Goal: Obtain resource: Obtain resource

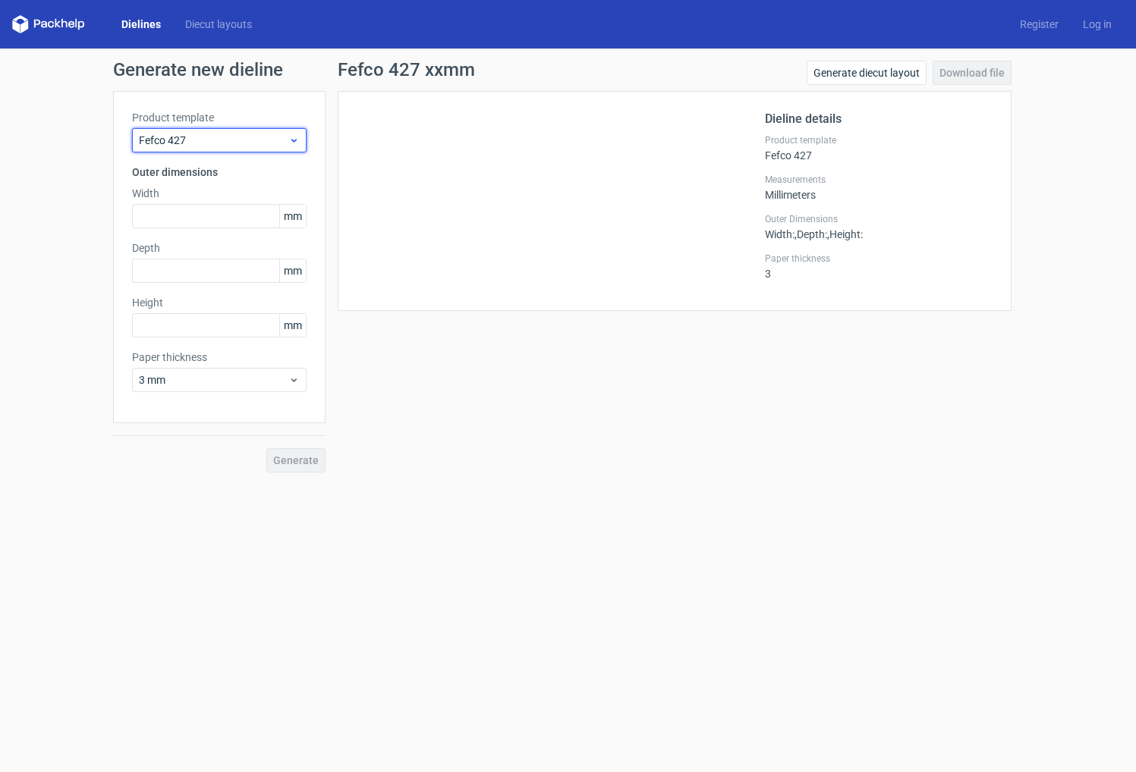
click at [297, 138] on icon at bounding box center [293, 140] width 11 height 12
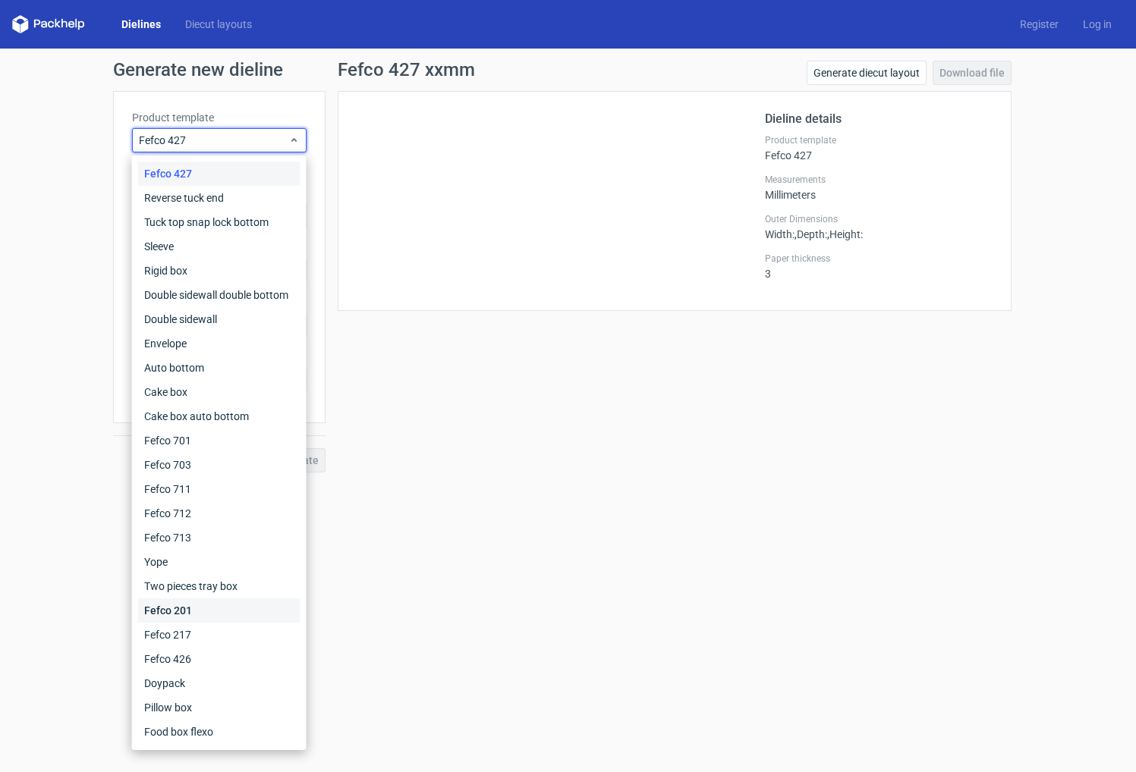
click at [183, 616] on div "Fefco 201" at bounding box center [219, 611] width 162 height 24
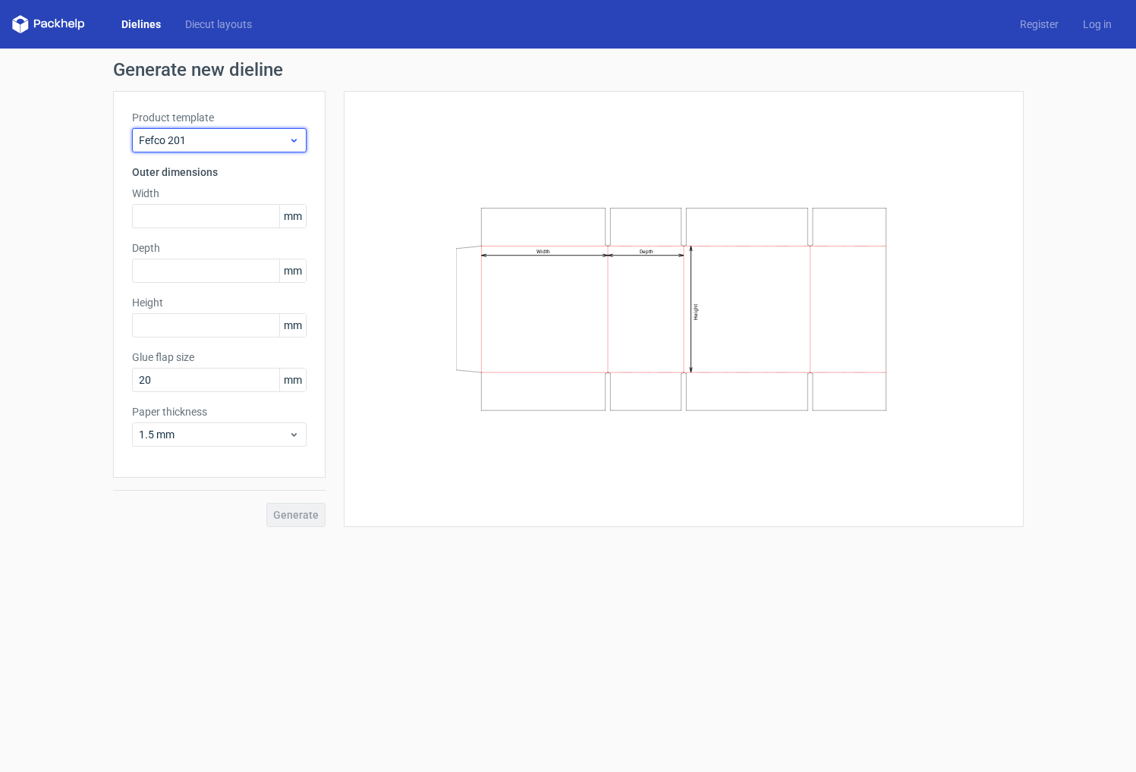
click at [188, 136] on span "Fefco 201" at bounding box center [213, 140] width 149 height 15
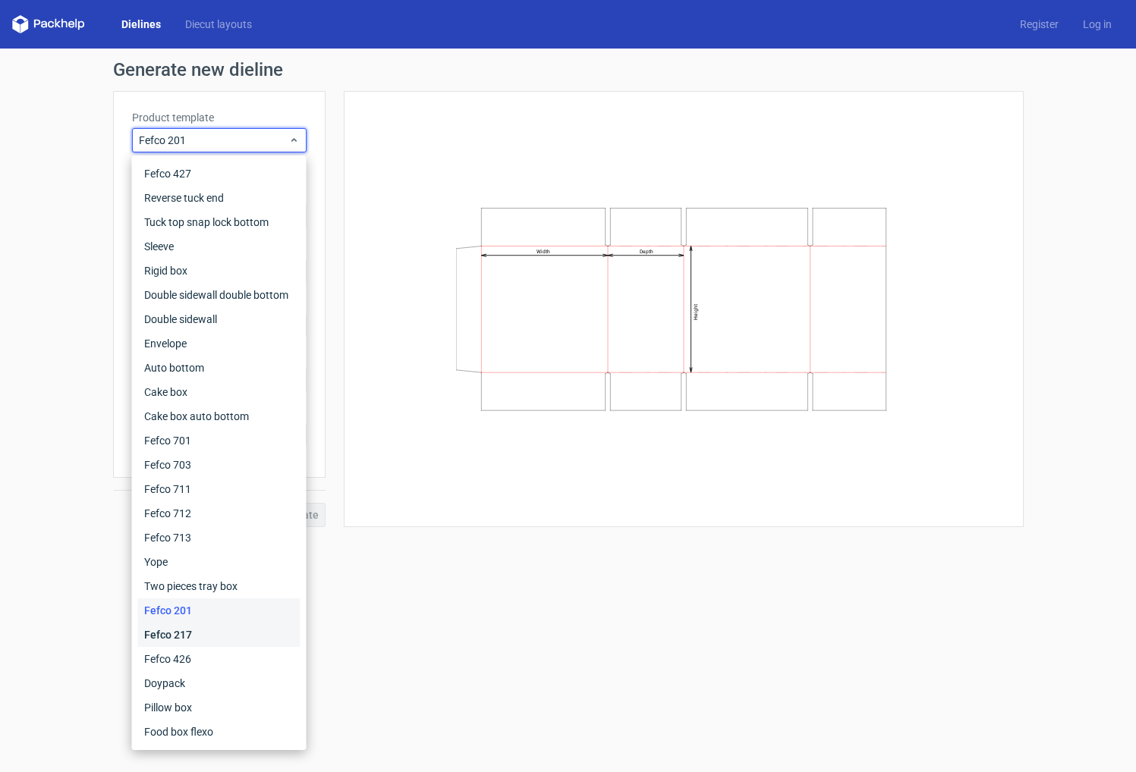
click at [181, 632] on div "Fefco 217" at bounding box center [219, 635] width 162 height 24
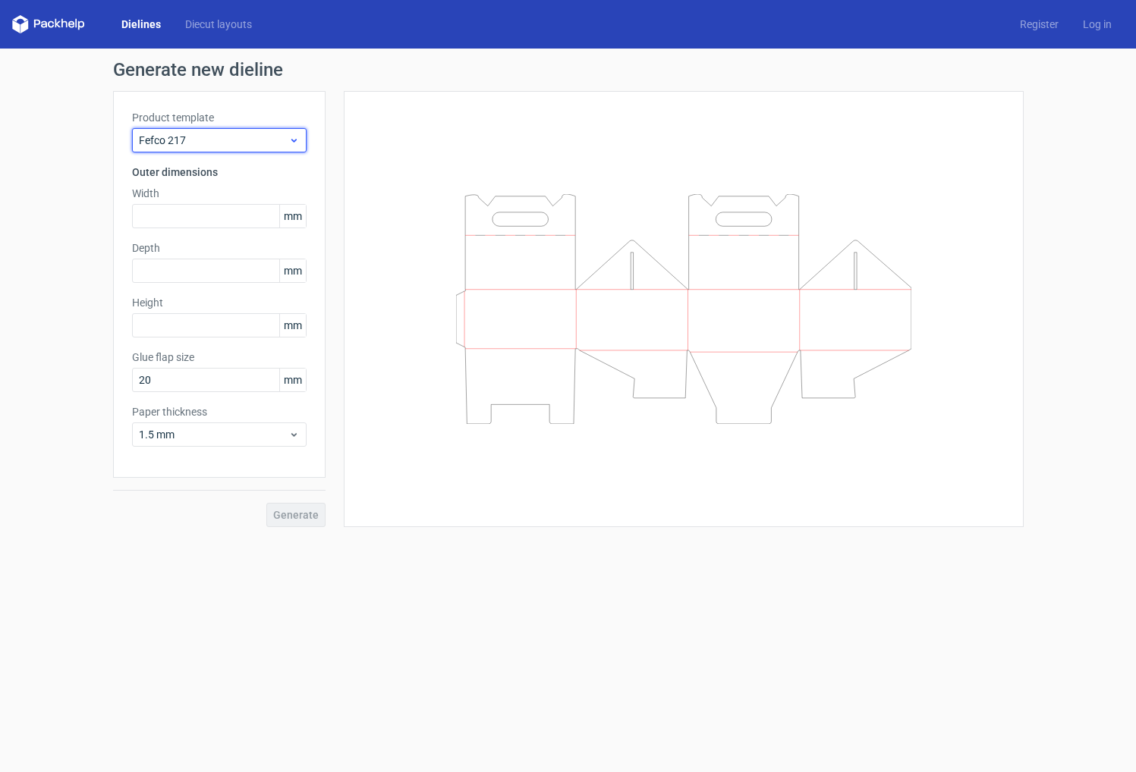
click at [194, 138] on span "Fefco 217" at bounding box center [213, 140] width 149 height 15
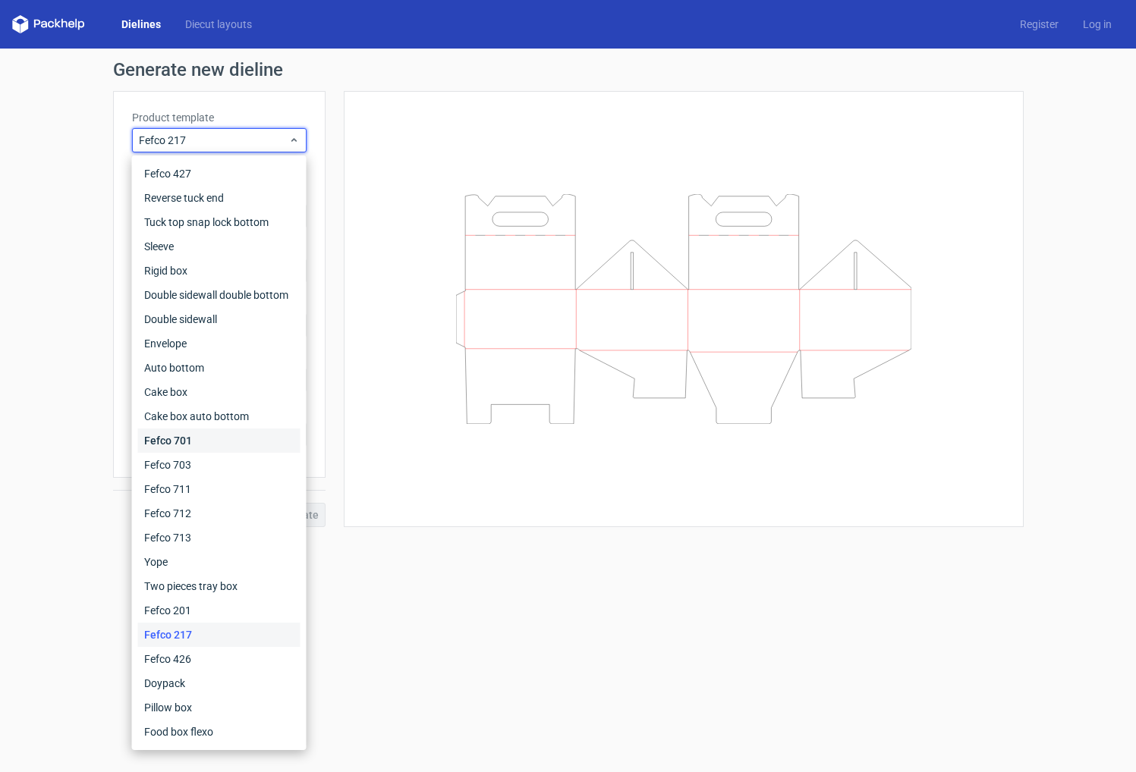
click at [193, 445] on div "Fefco 701" at bounding box center [219, 441] width 162 height 24
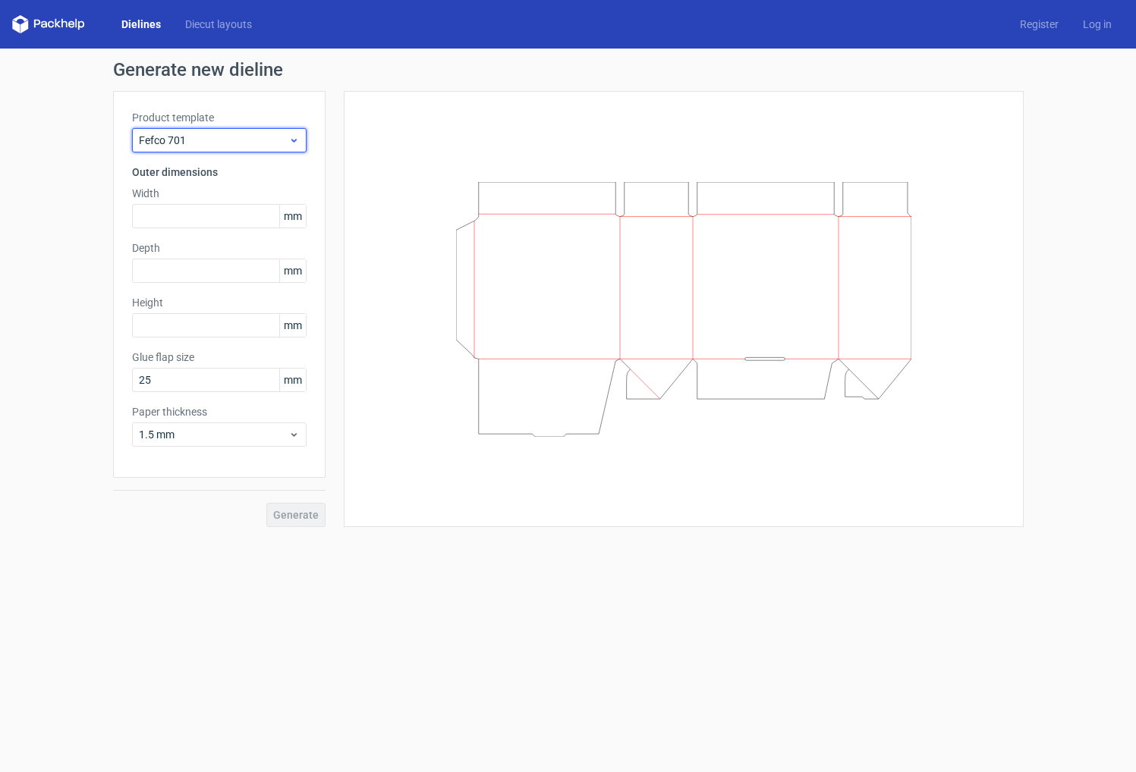
click at [181, 137] on span "Fefco 701" at bounding box center [213, 140] width 149 height 15
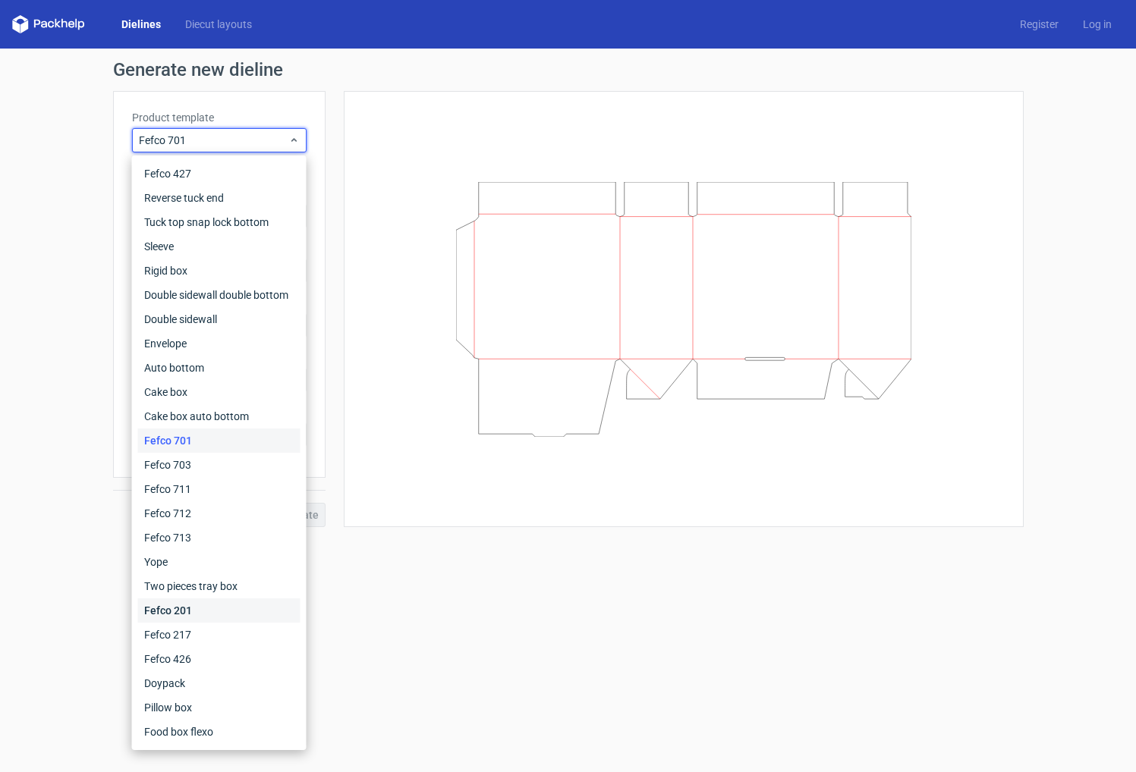
click at [181, 611] on div "Fefco 201" at bounding box center [219, 611] width 162 height 24
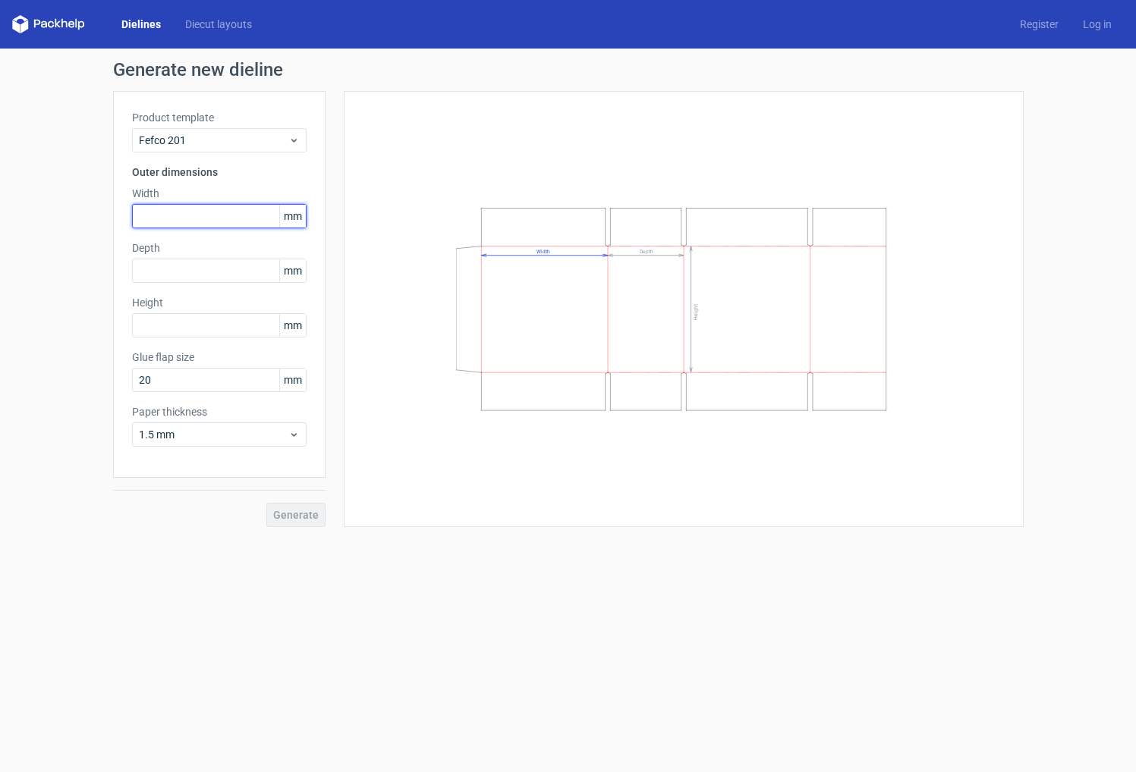
click at [218, 217] on input "text" at bounding box center [219, 216] width 174 height 24
click at [180, 271] on div "Depth mm" at bounding box center [219, 261] width 174 height 42
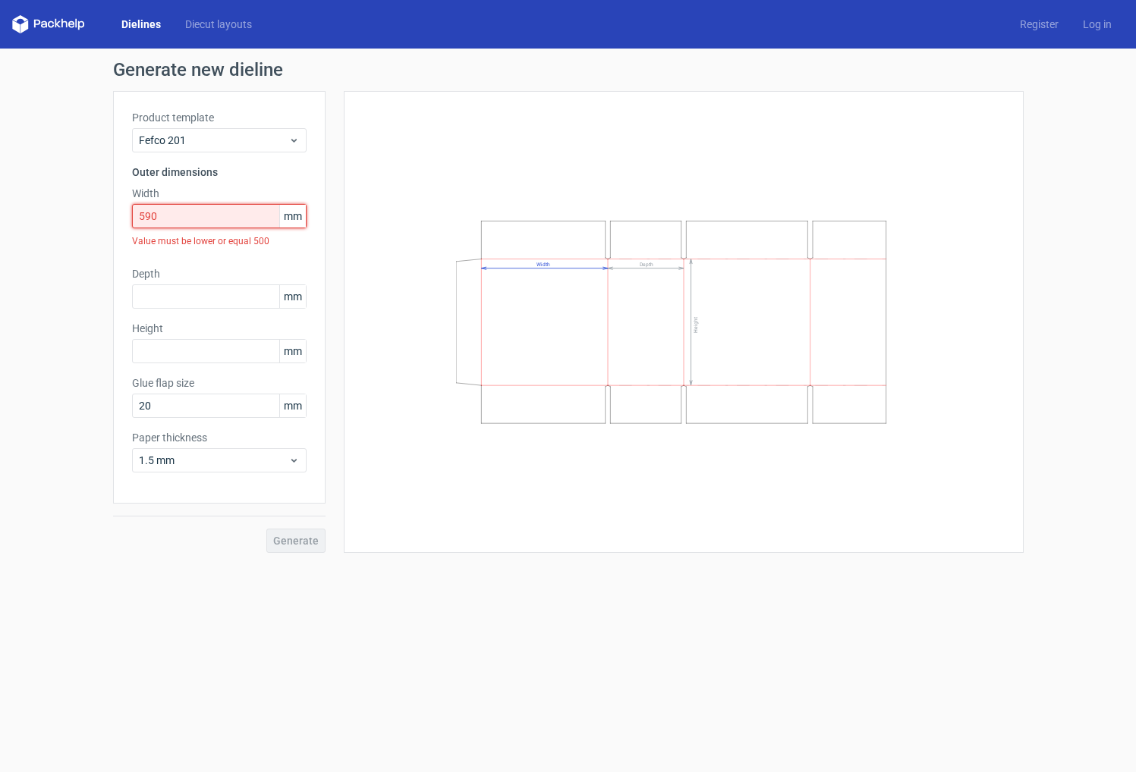
click at [170, 220] on input "590" at bounding box center [219, 216] width 174 height 24
click at [134, 217] on input "590" at bounding box center [219, 216] width 174 height 24
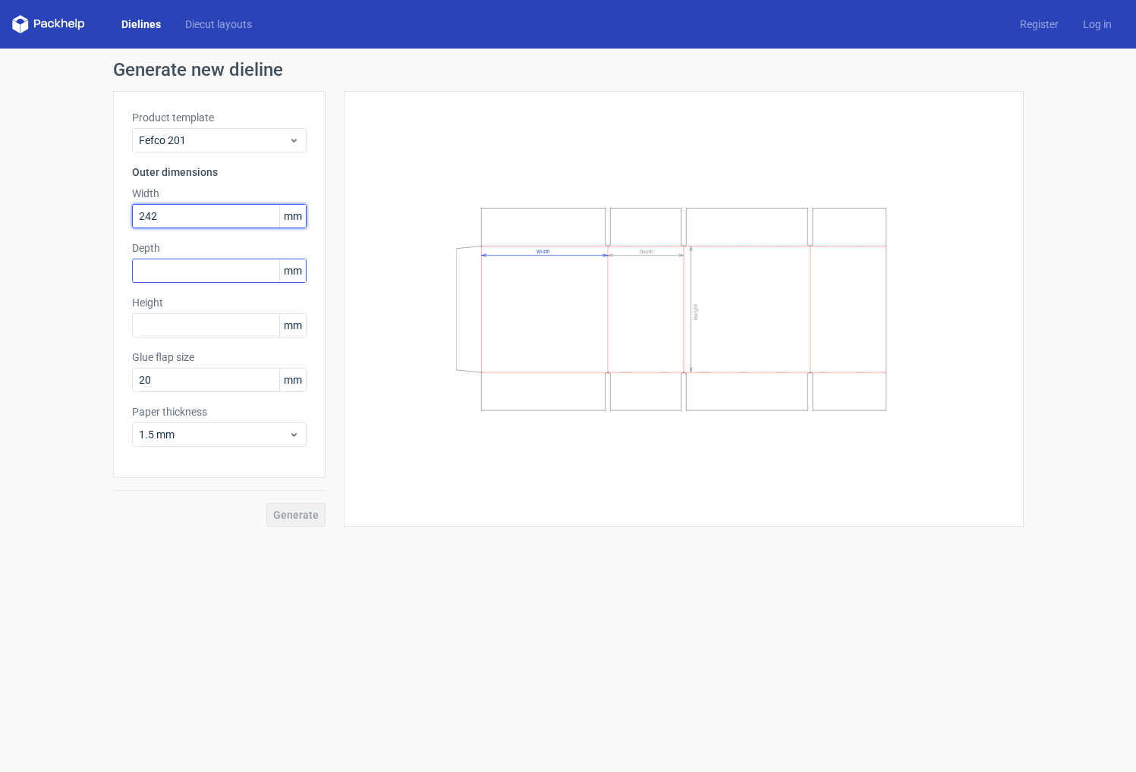
type input "242"
click at [176, 267] on input "text" at bounding box center [219, 271] width 174 height 24
type input "590"
click at [159, 325] on div "Height mm" at bounding box center [219, 316] width 174 height 42
